Goal: Task Accomplishment & Management: Manage account settings

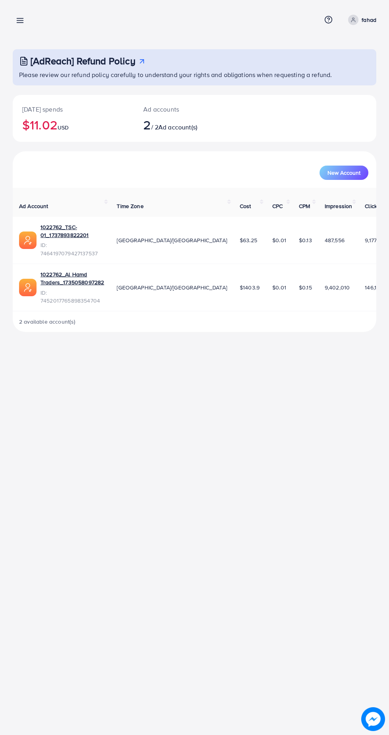
click at [23, 36] on div "[AdReach] Refund Policy Please review our refund policy carefully to understand…" at bounding box center [194, 172] width 389 height 345
click at [19, 19] on line at bounding box center [20, 19] width 6 height 0
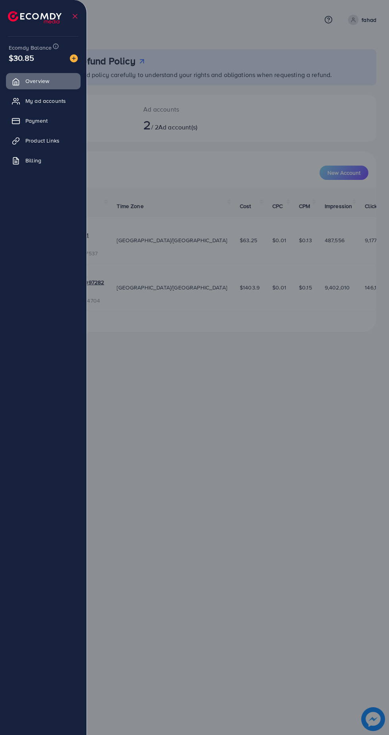
click at [31, 25] on li at bounding box center [38, 16] width 60 height 28
click at [58, 88] on link "Overview" at bounding box center [43, 81] width 75 height 16
click at [50, 103] on span "My ad accounts" at bounding box center [45, 101] width 41 height 8
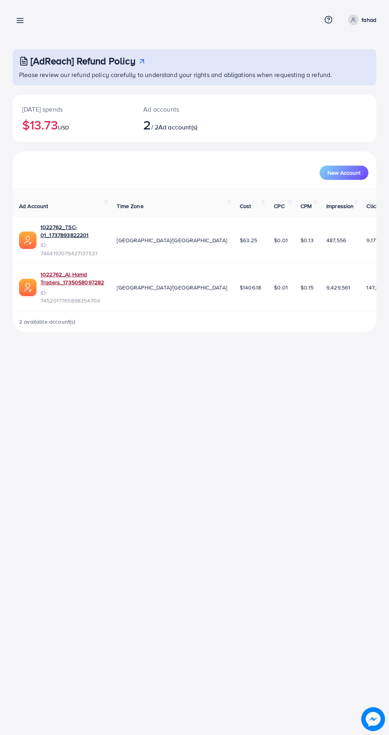
click at [62, 270] on link "1022762_Al Hamd Traders_1735058097282" at bounding box center [73, 278] width 64 height 16
